Goal: Find specific page/section: Find specific page/section

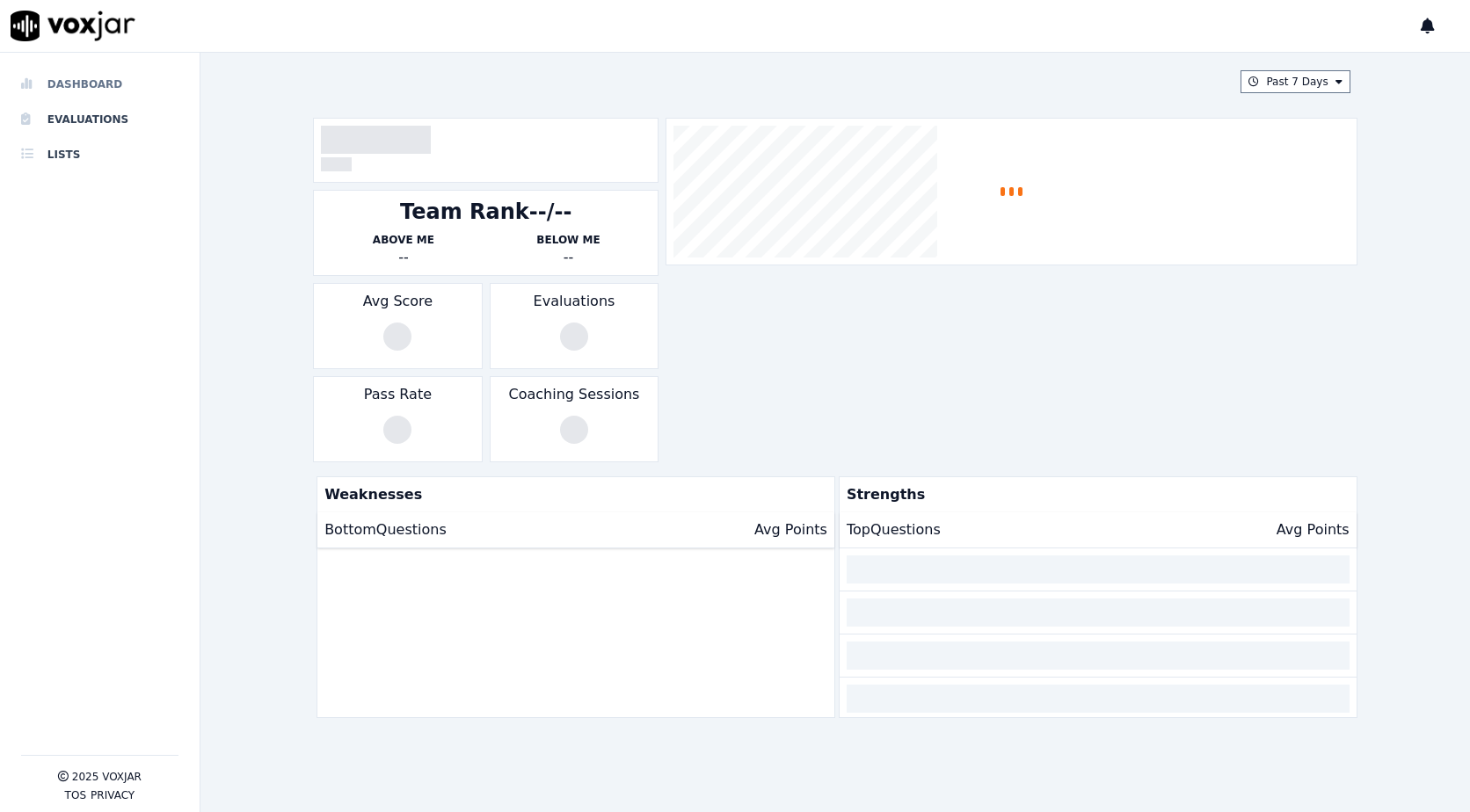
click at [82, 87] on li "Dashboard" at bounding box center [99, 84] width 157 height 35
click at [56, 114] on li "Evaluations" at bounding box center [99, 119] width 157 height 35
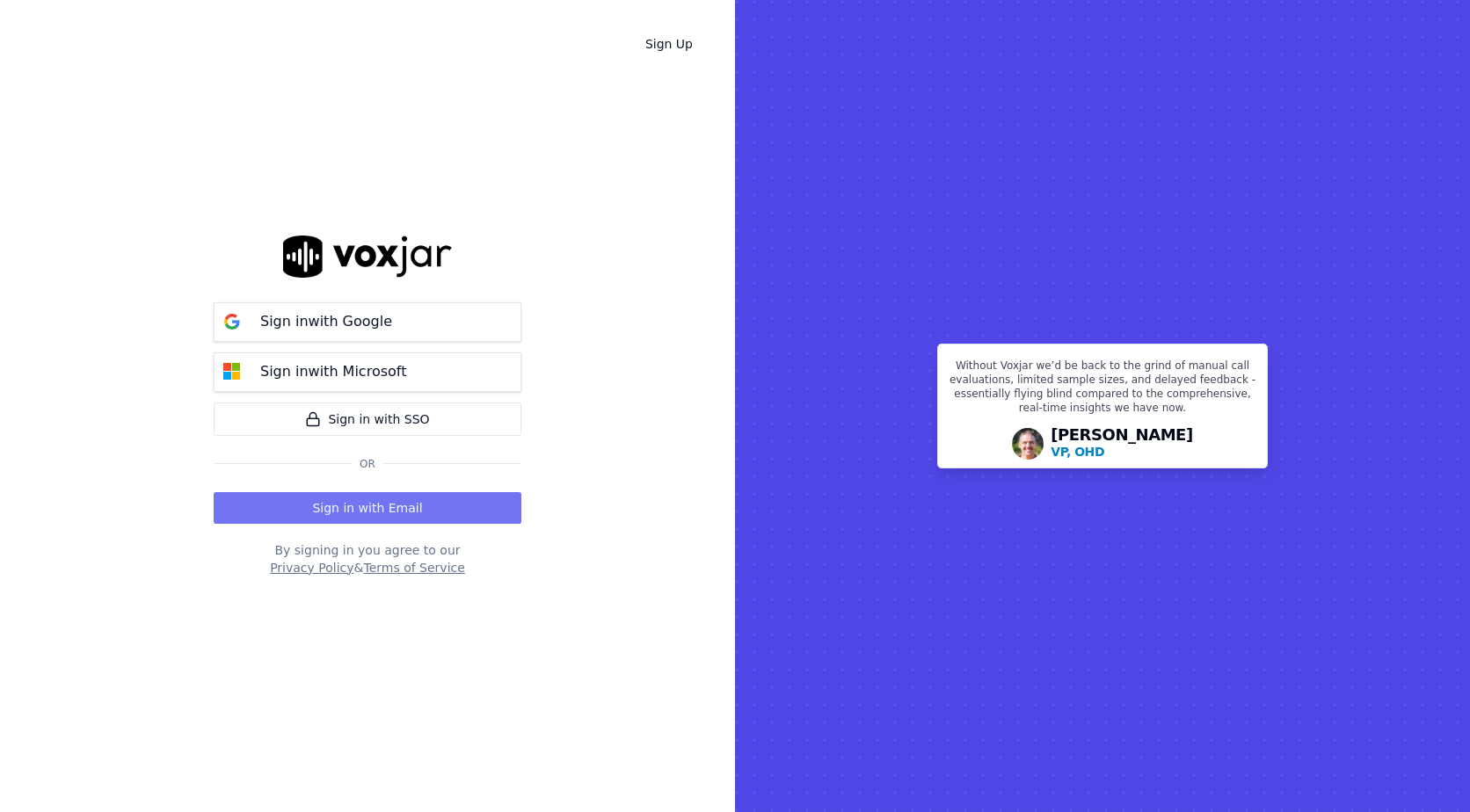
click at [438, 505] on button "Sign in with Email" at bounding box center [367, 508] width 308 height 31
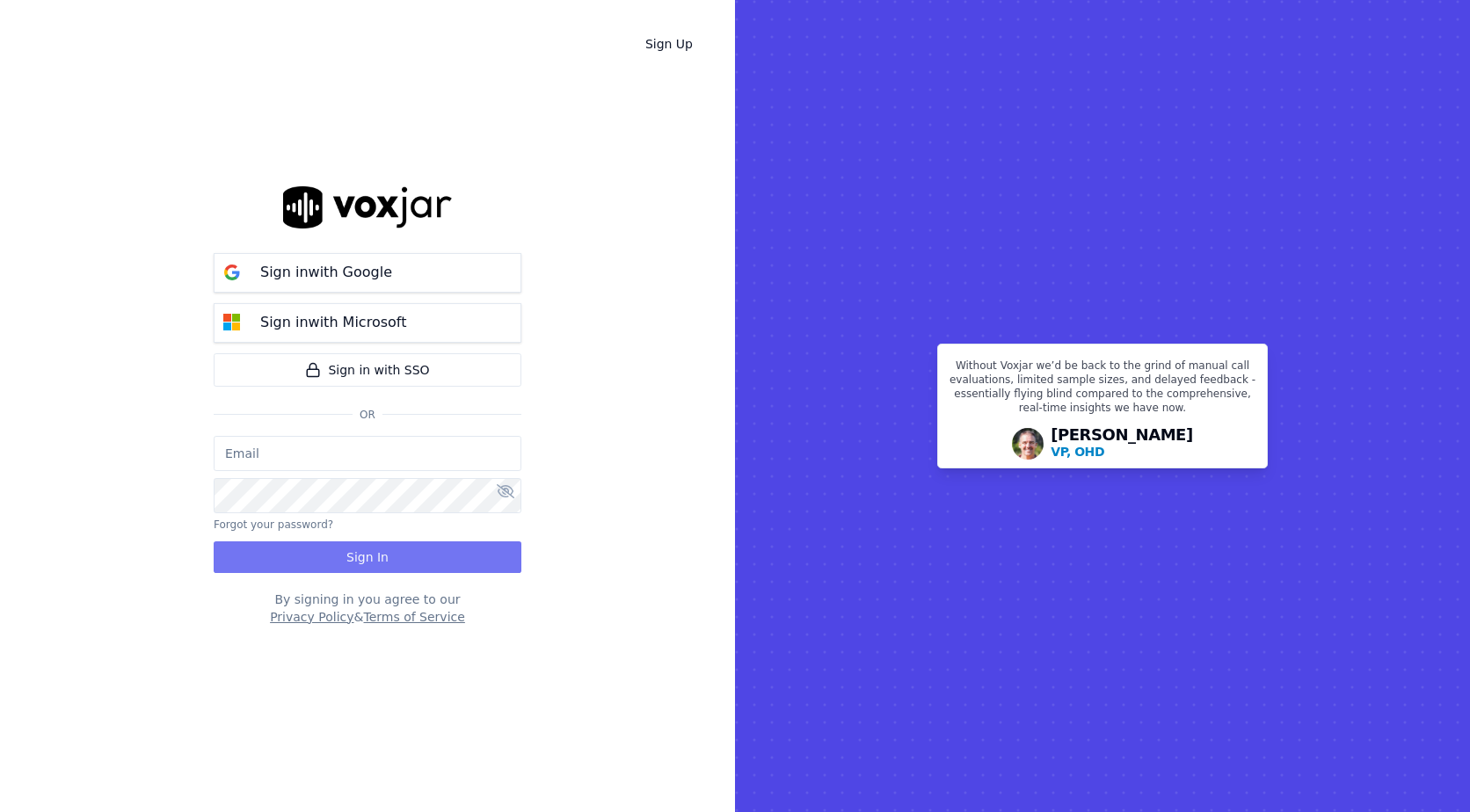
type input "[EMAIL_ADDRESS][DOMAIN_NAME]"
click at [365, 561] on button "Sign In" at bounding box center [367, 557] width 308 height 31
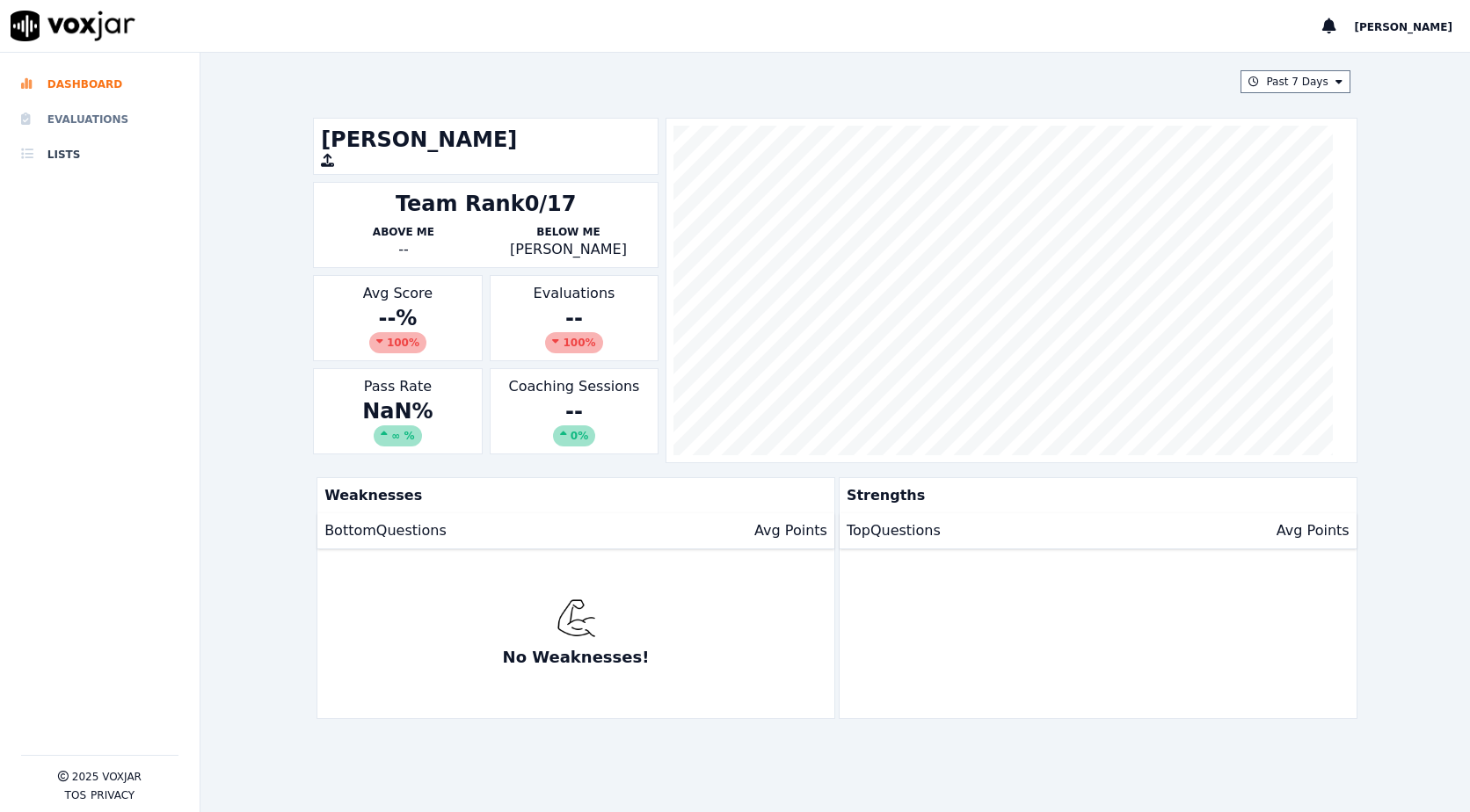
click at [100, 126] on li "Evaluations" at bounding box center [99, 119] width 157 height 35
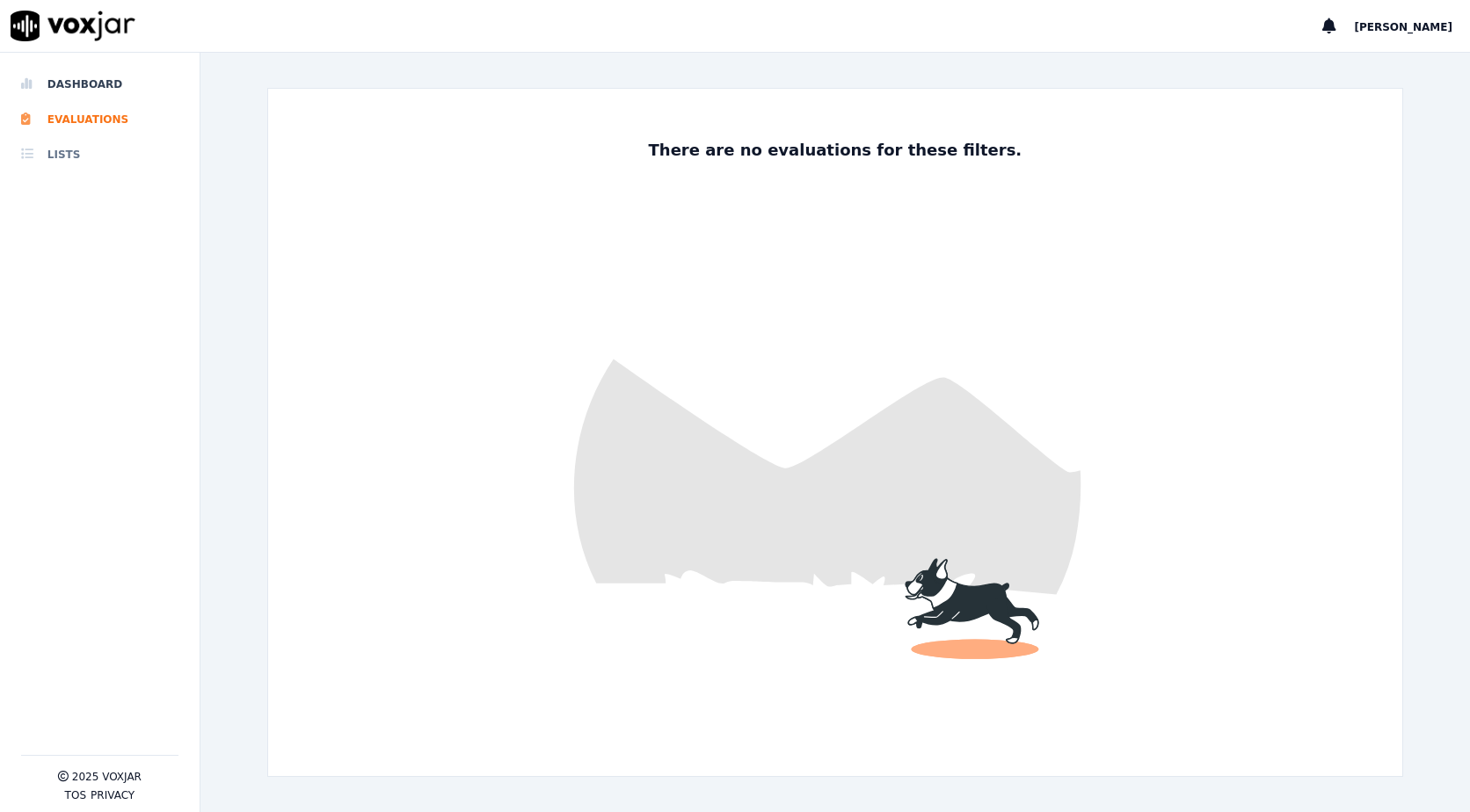
click at [59, 152] on li "Lists" at bounding box center [99, 154] width 157 height 35
